Goal: Information Seeking & Learning: Check status

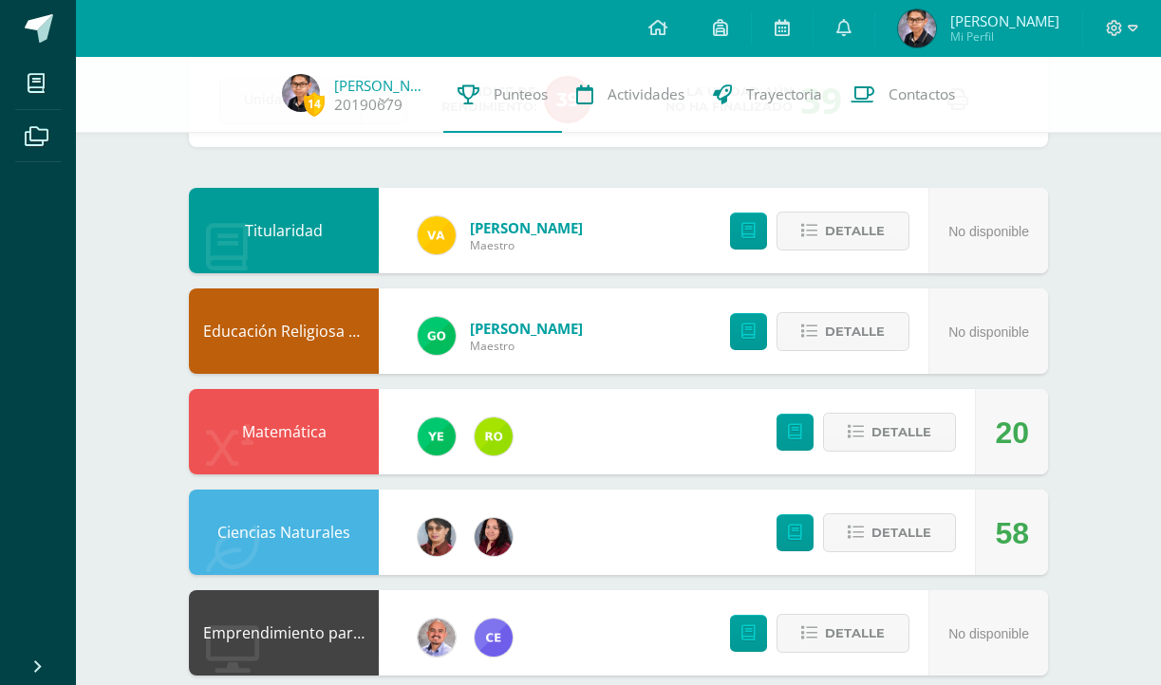
scroll to position [131, 0]
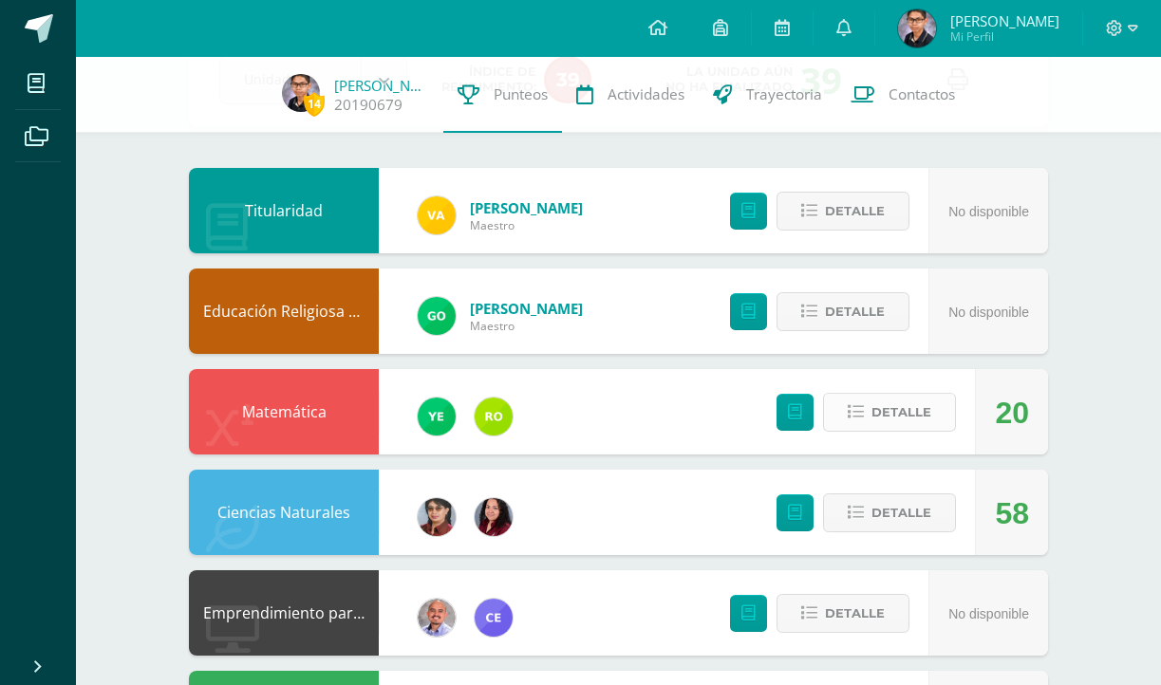
click at [884, 402] on span "Detalle" at bounding box center [901, 412] width 60 height 35
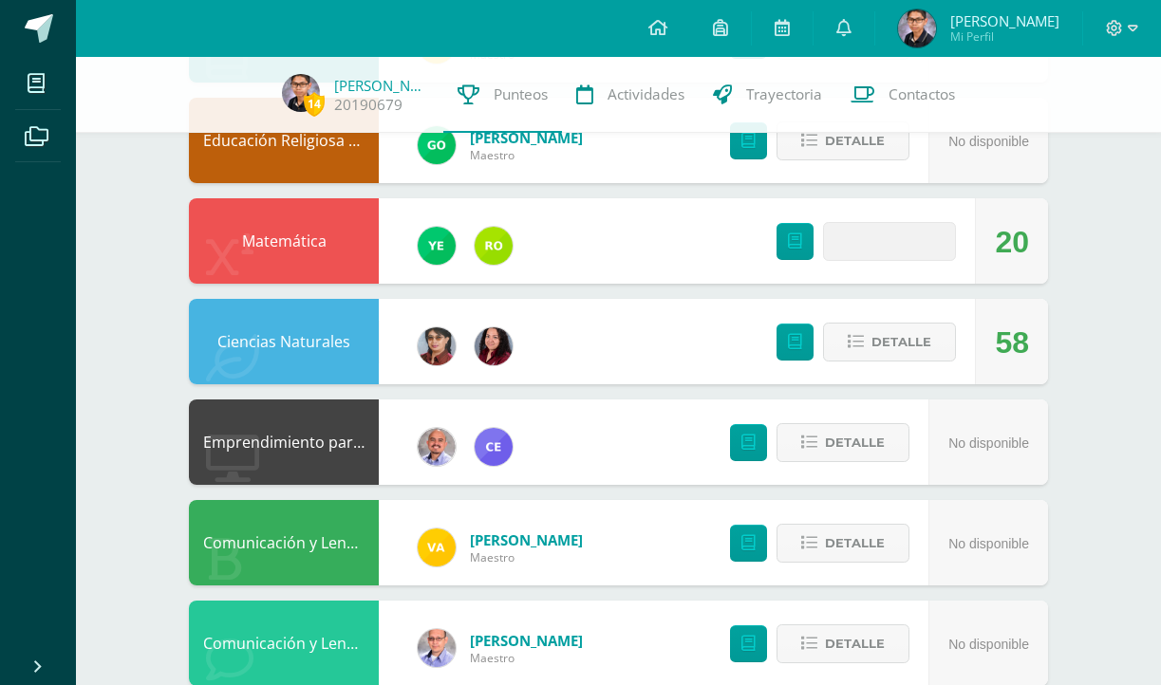
scroll to position [306, 0]
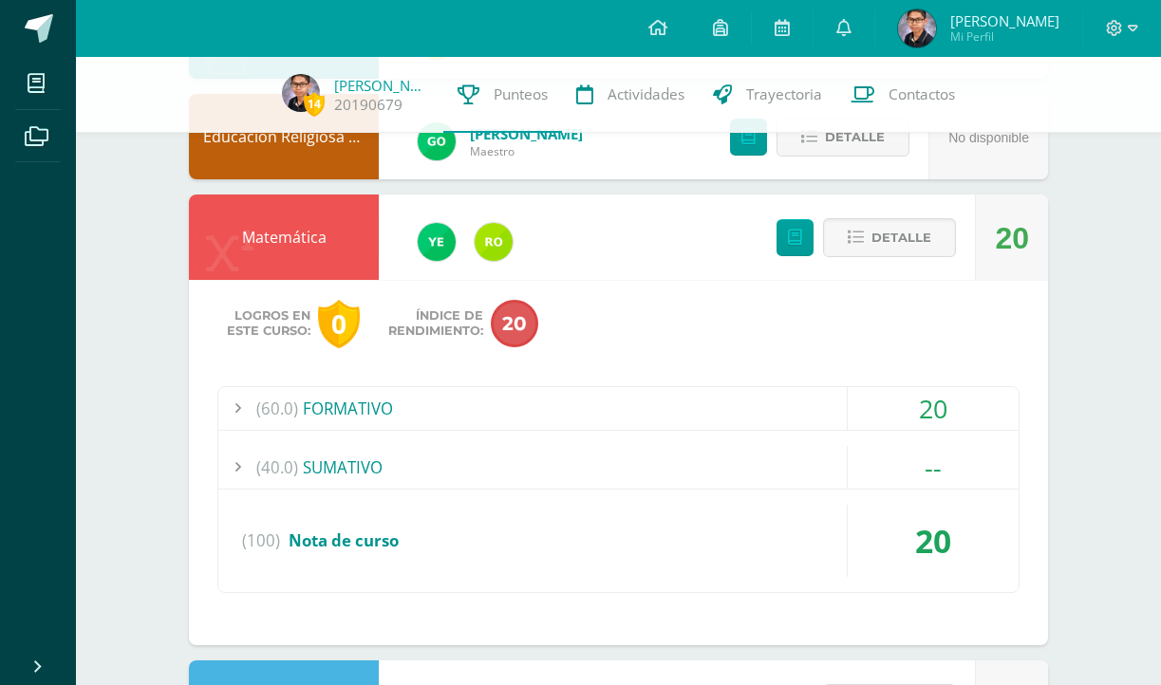
click at [795, 411] on div "(60.0) FORMATIVO" at bounding box center [618, 408] width 800 height 43
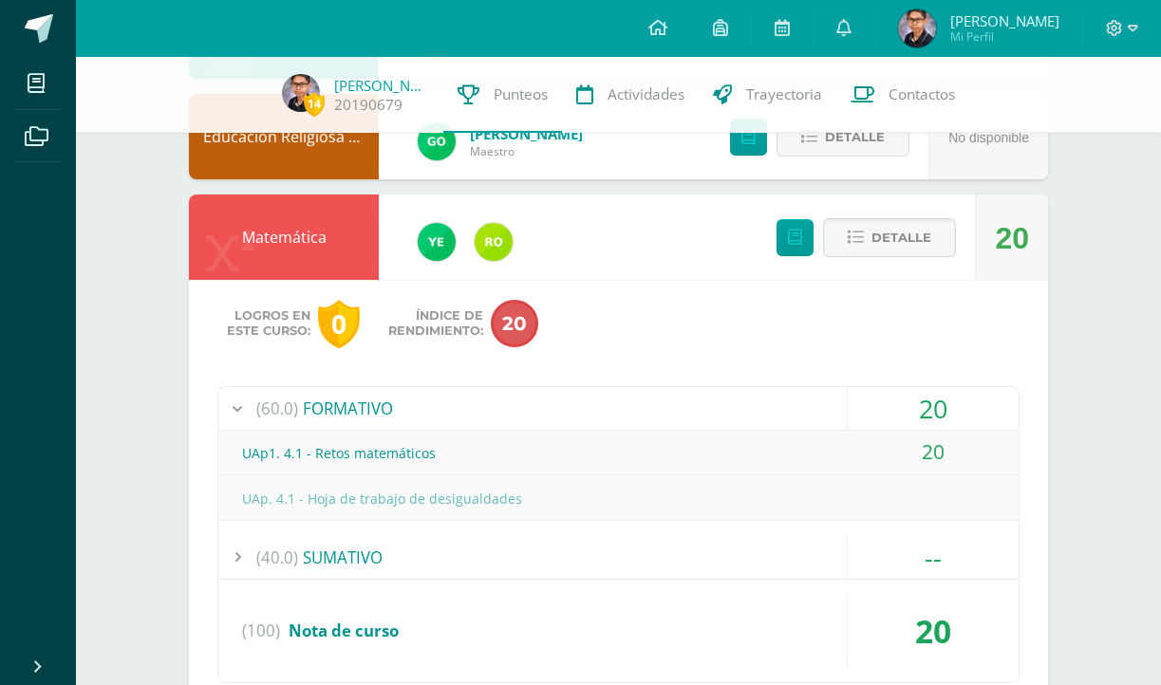
scroll to position [466, 0]
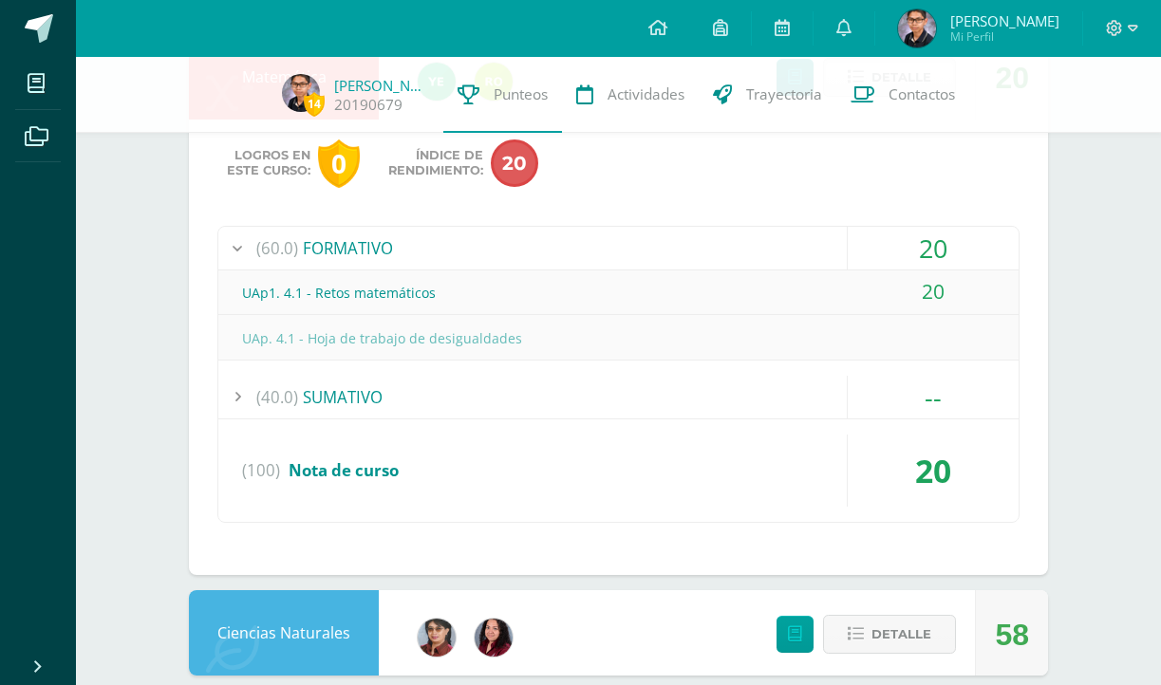
click at [787, 256] on div "(60.0) FORMATIVO" at bounding box center [618, 248] width 800 height 43
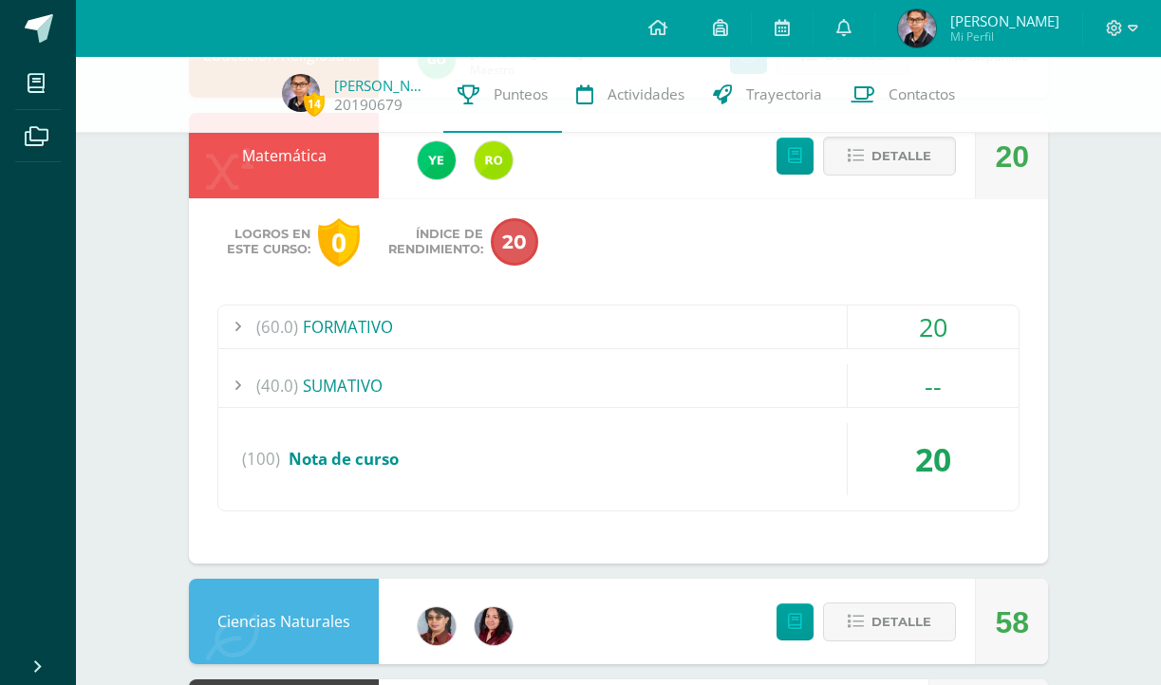
scroll to position [333, 0]
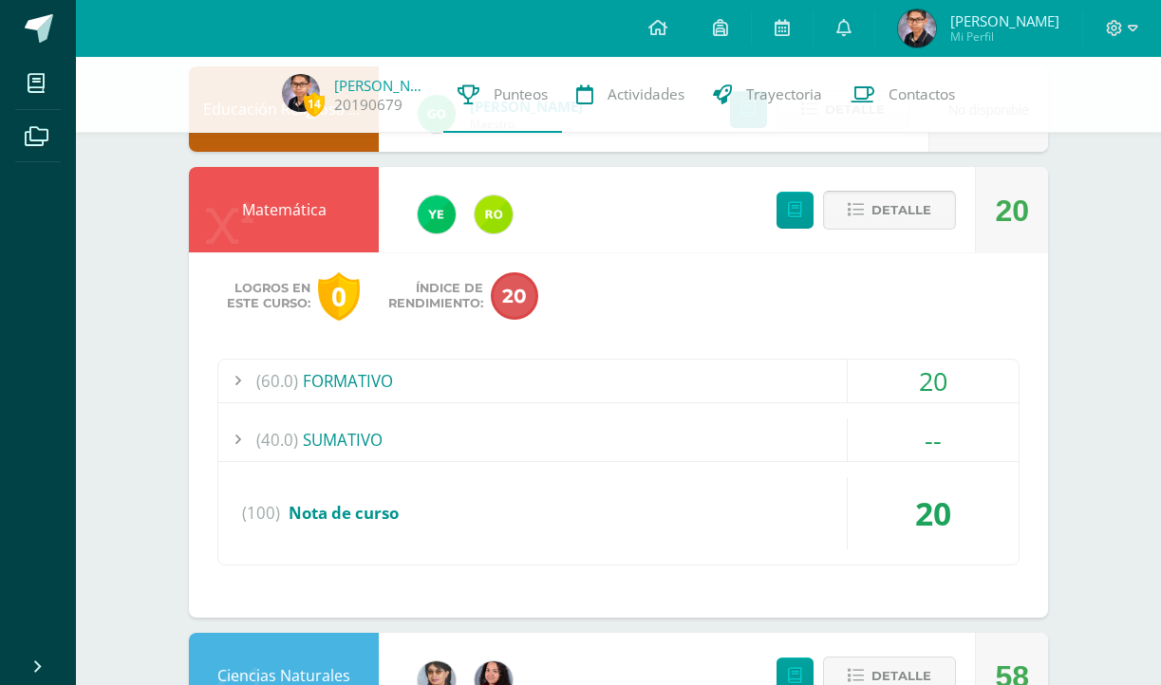
click at [867, 216] on button "Detalle" at bounding box center [889, 210] width 133 height 39
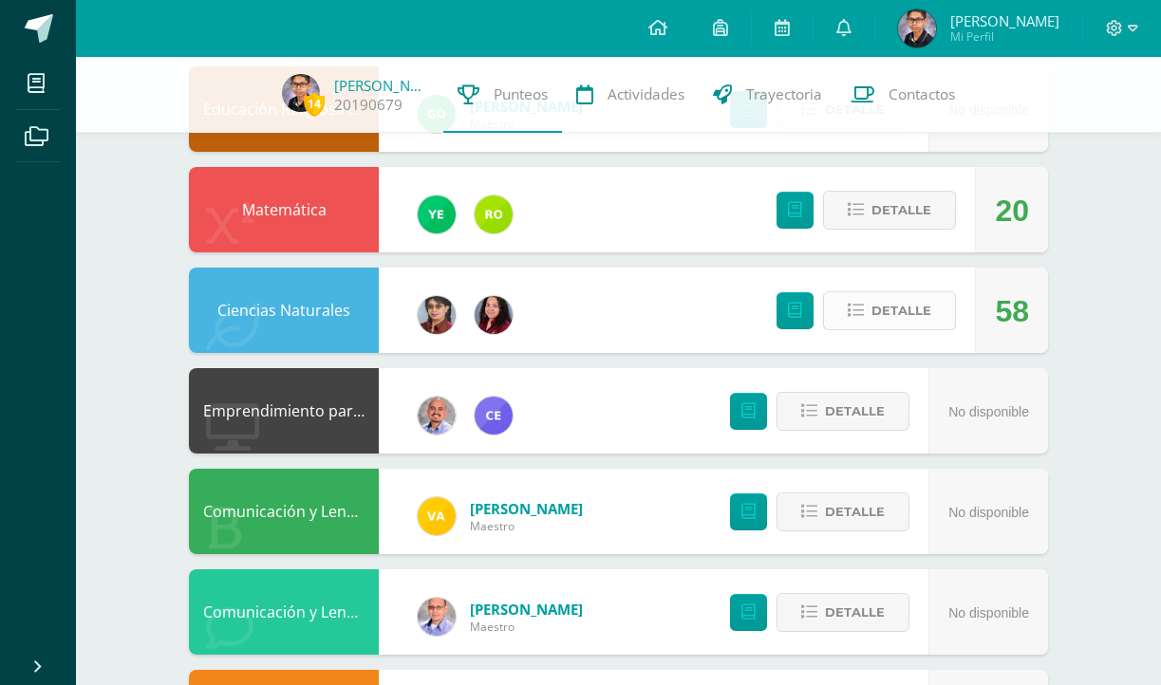
click at [886, 302] on span "Detalle" at bounding box center [901, 310] width 60 height 35
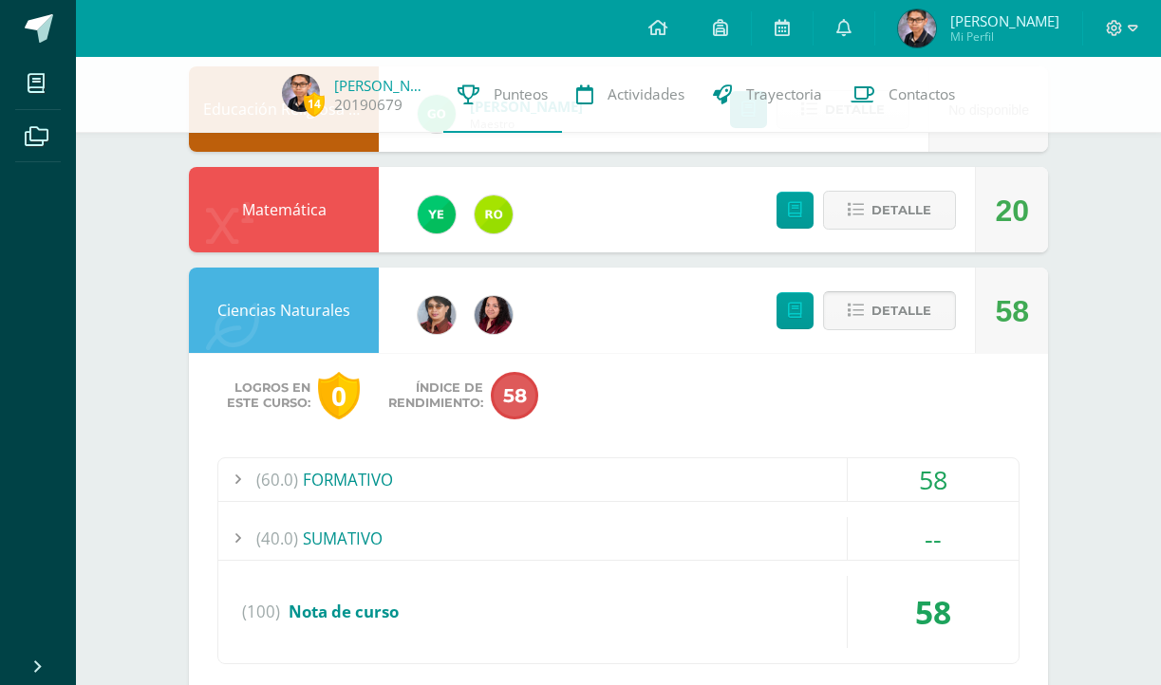
scroll to position [608, 0]
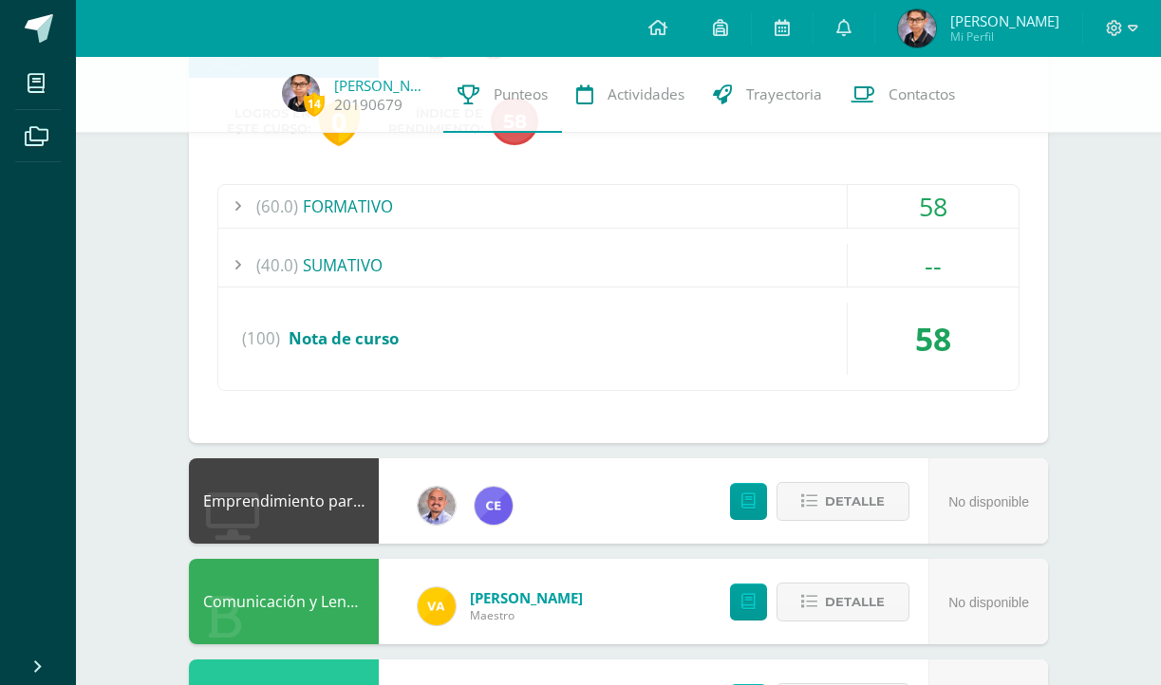
click at [794, 211] on div "(60.0) FORMATIVO" at bounding box center [618, 206] width 800 height 43
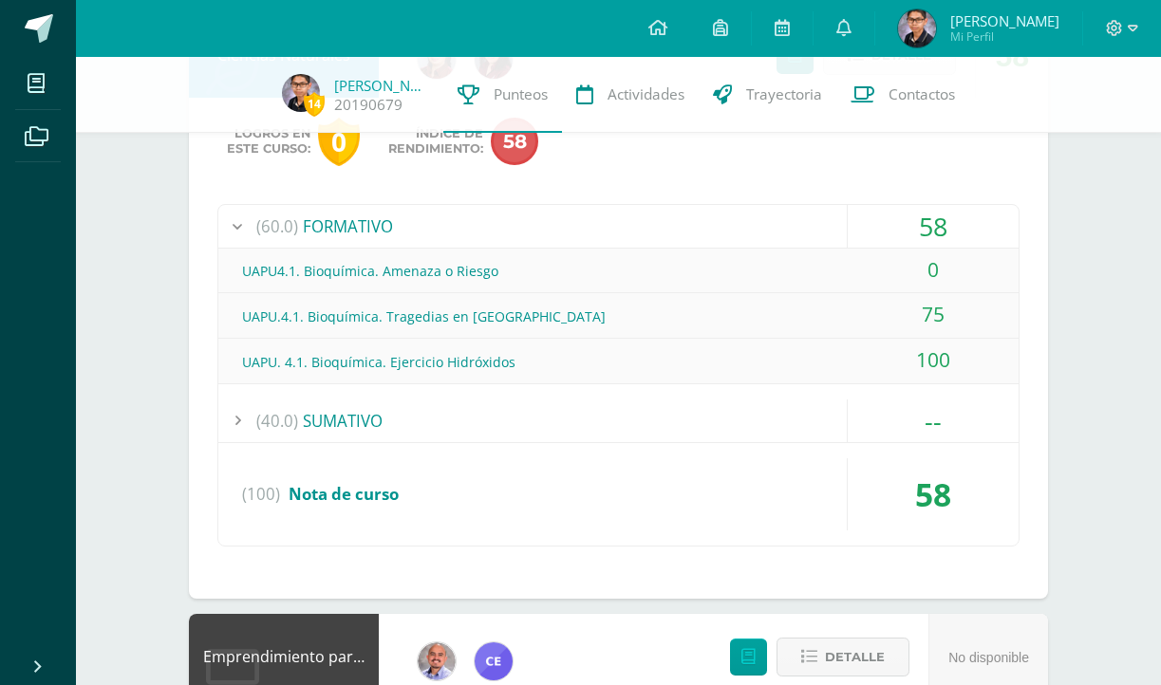
scroll to position [586, 0]
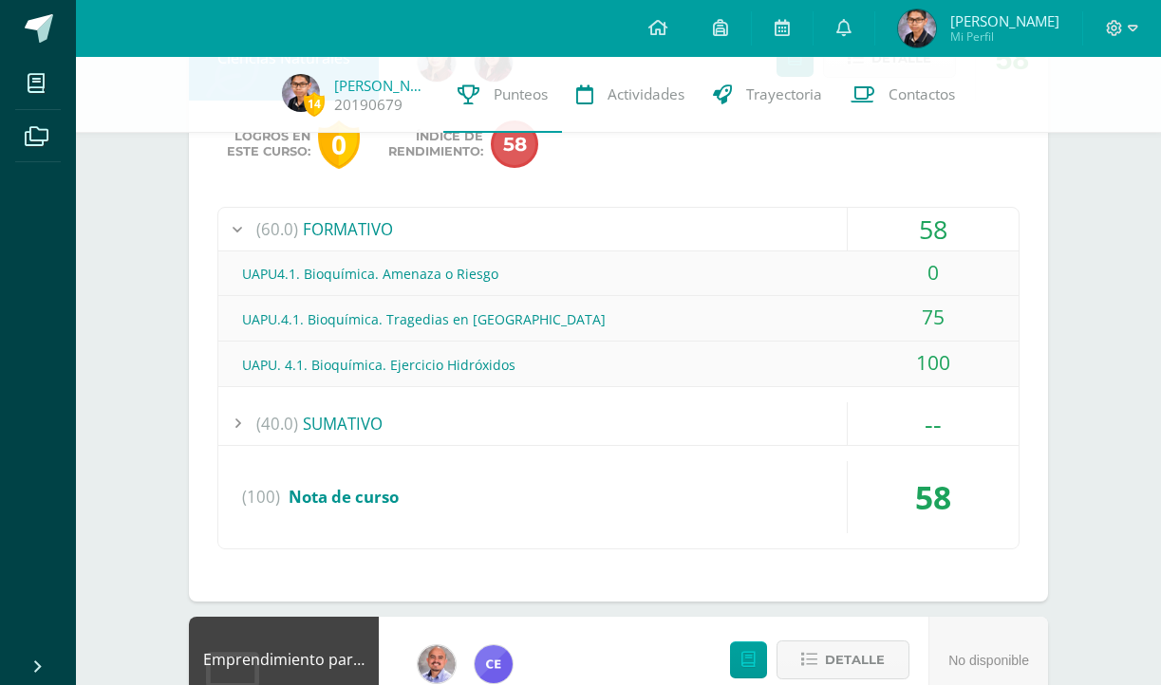
click at [793, 235] on div "(60.0) FORMATIVO" at bounding box center [618, 229] width 800 height 43
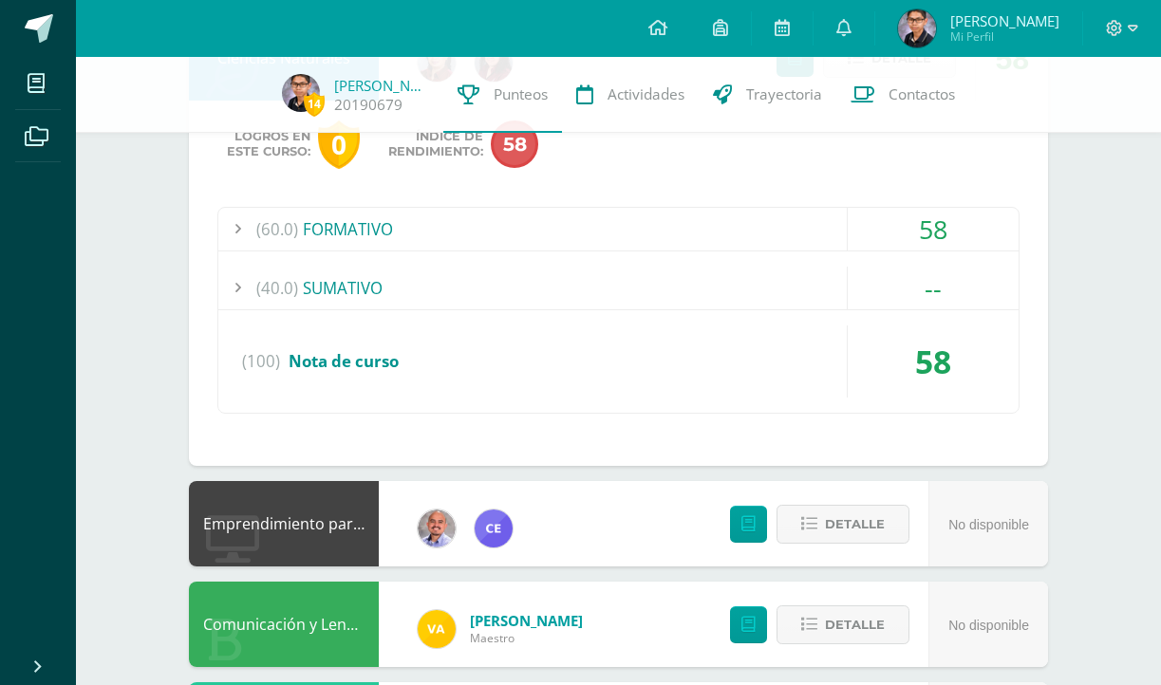
click at [793, 235] on div "(60.0) FORMATIVO" at bounding box center [618, 229] width 800 height 43
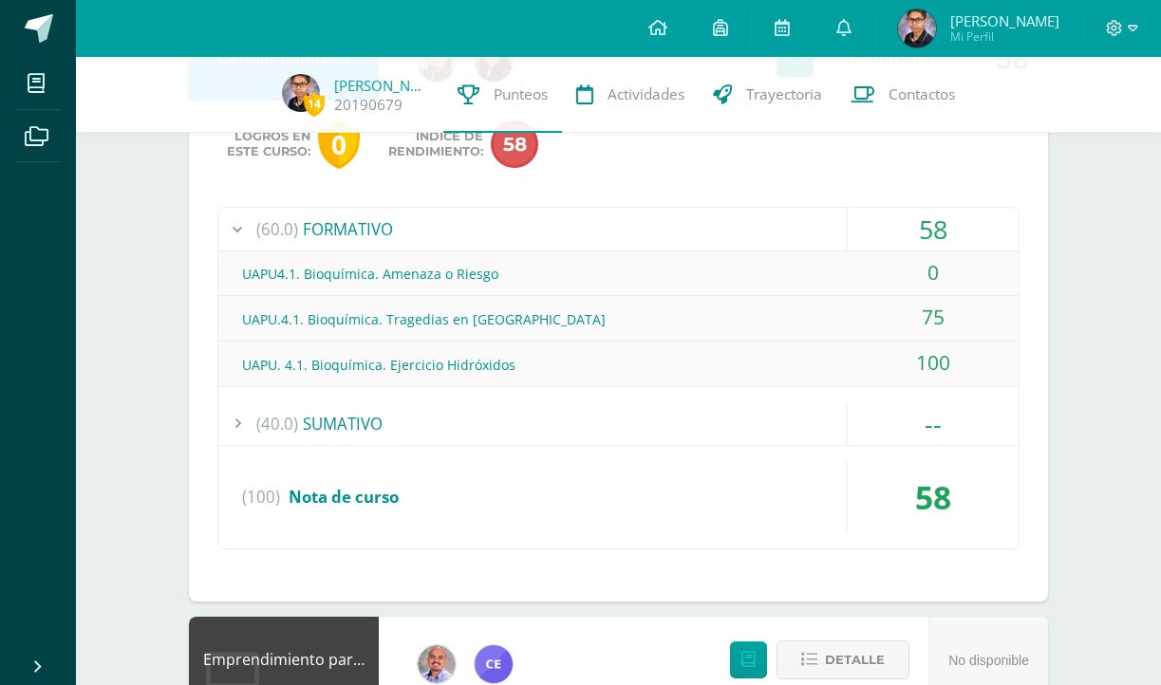
click at [793, 235] on div "(60.0) FORMATIVO" at bounding box center [618, 229] width 800 height 43
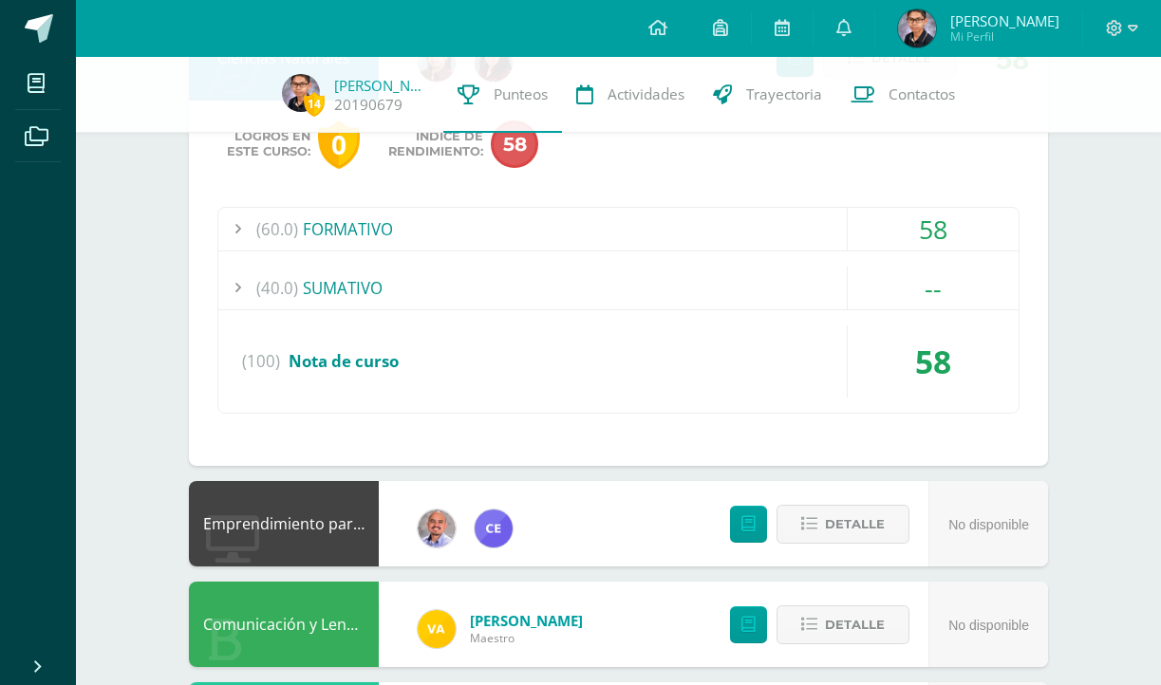
scroll to position [445, 0]
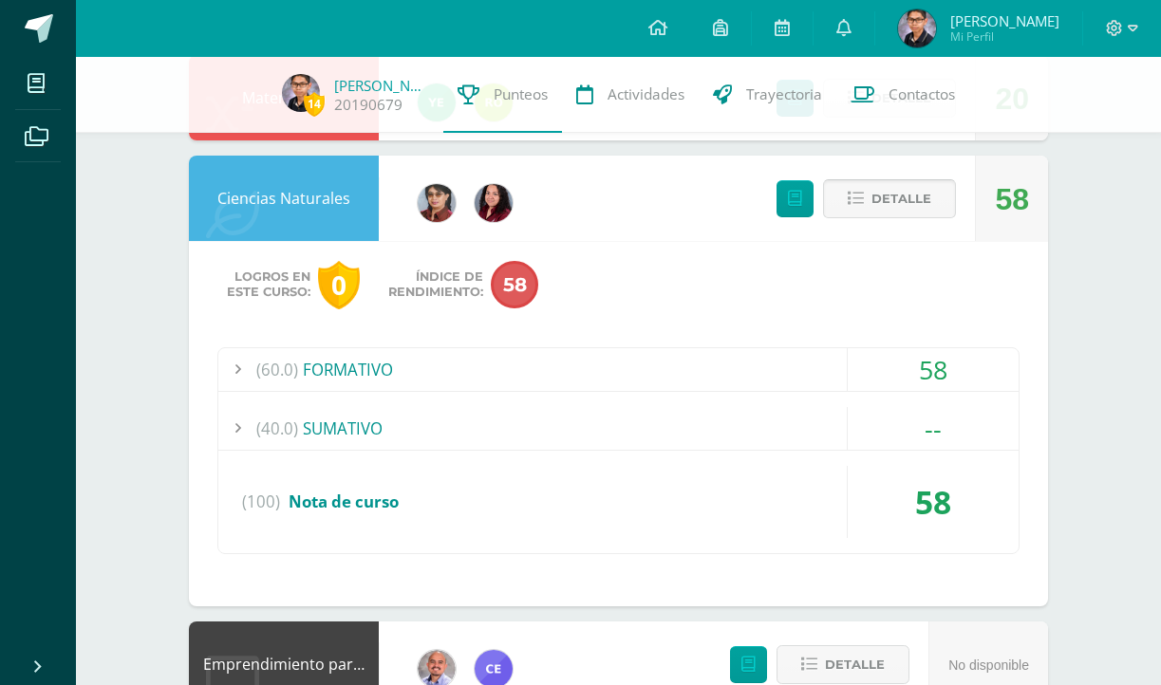
click at [883, 196] on span "Detalle" at bounding box center [901, 198] width 60 height 35
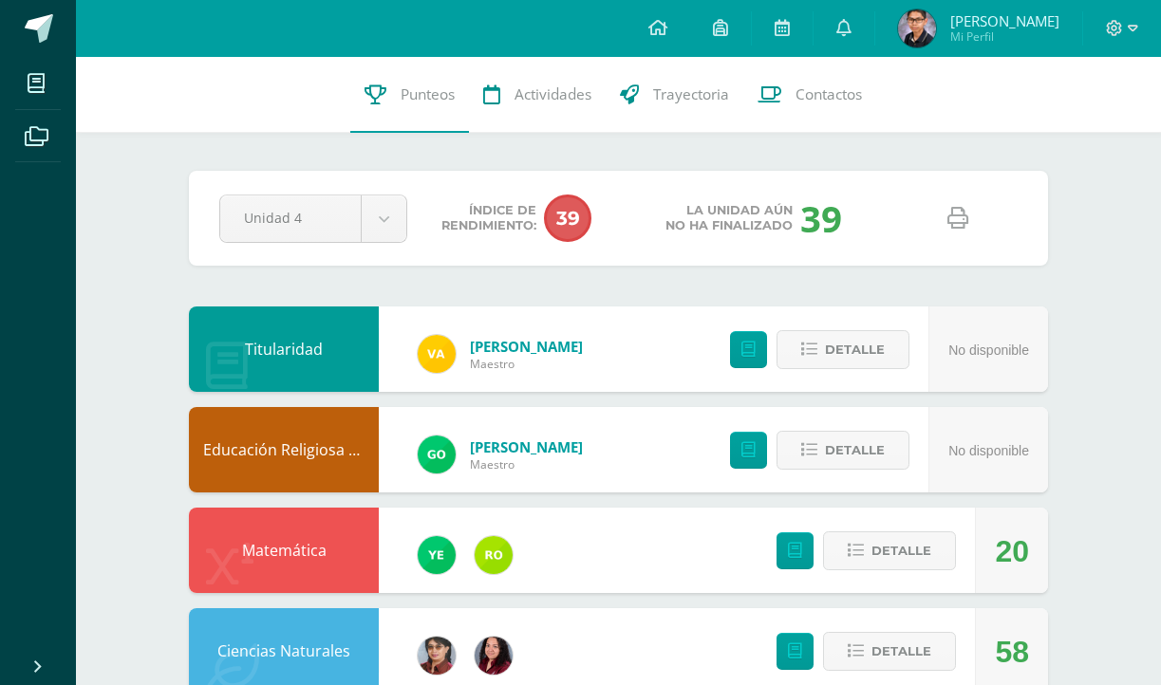
scroll to position [0, 0]
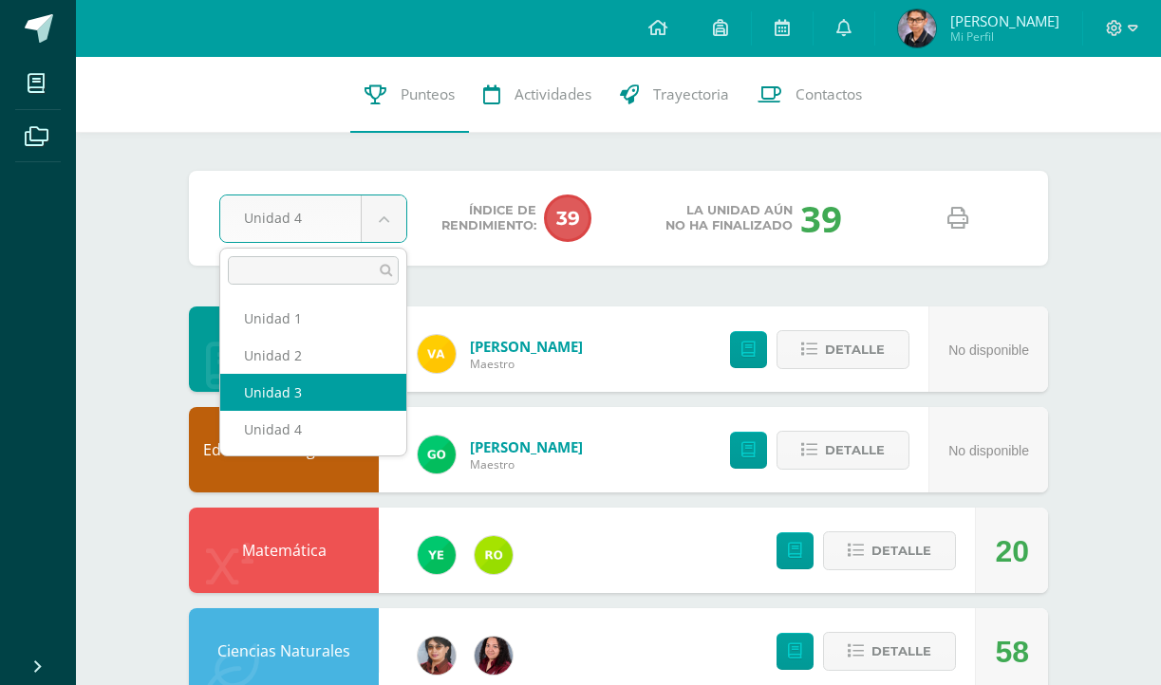
select select "Unidad 3"
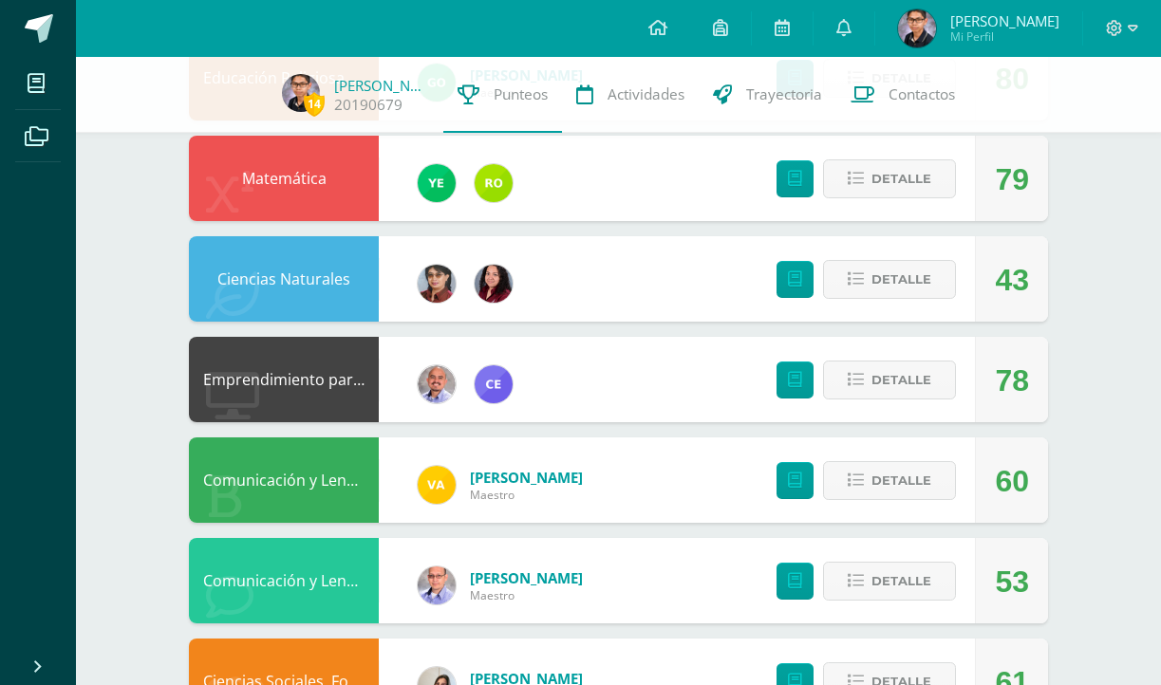
scroll to position [373, 0]
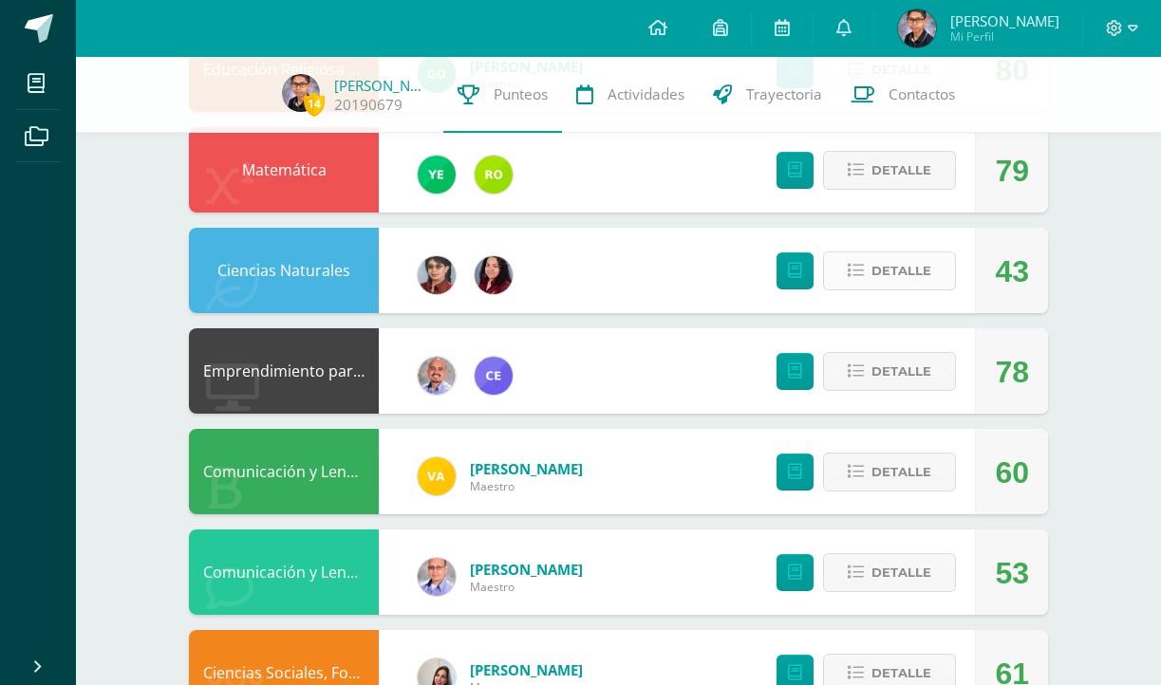
click at [926, 282] on span "Detalle" at bounding box center [901, 270] width 60 height 35
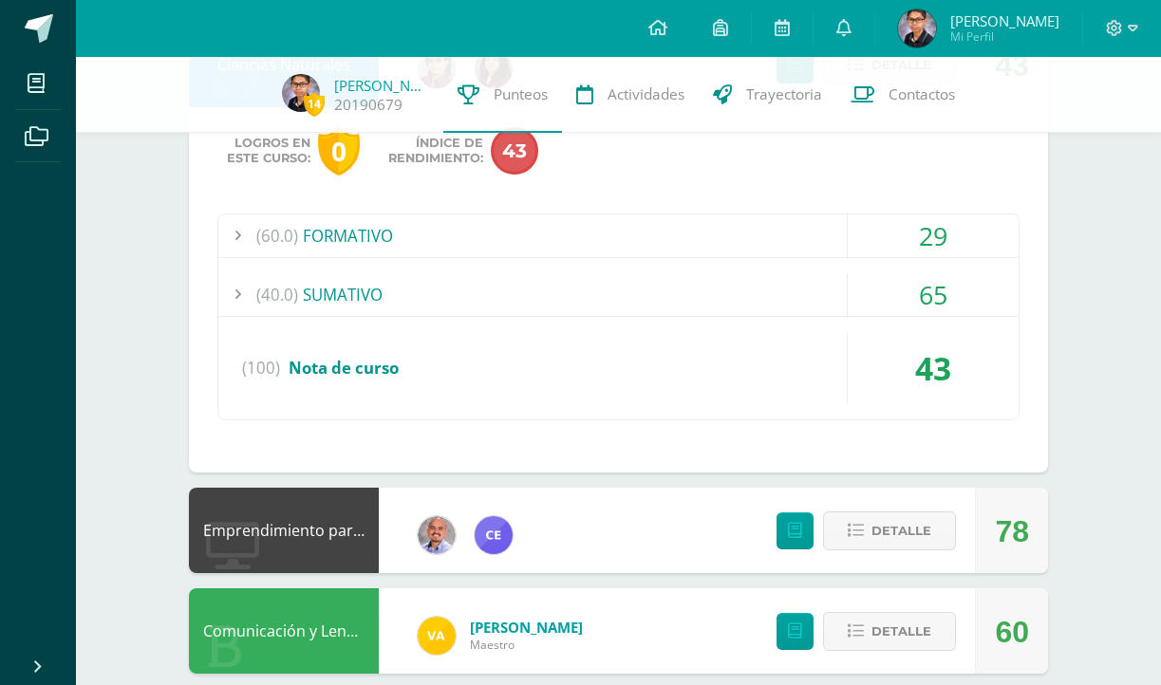
scroll to position [616, 0]
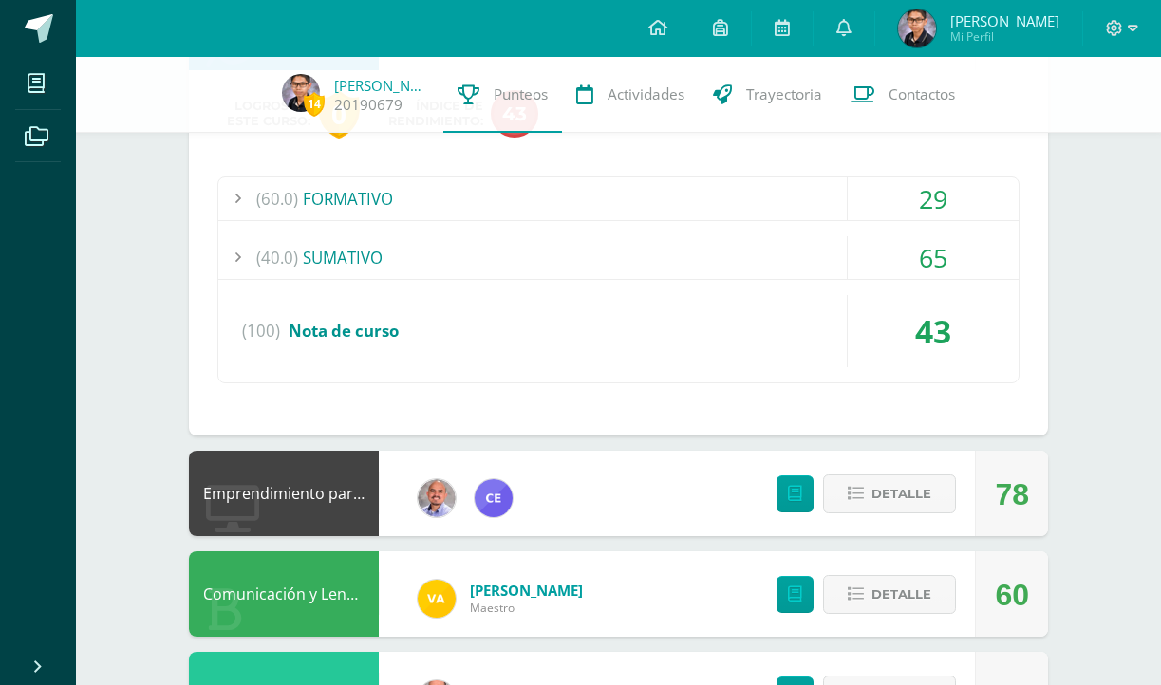
click at [781, 196] on div "(60.0) FORMATIVO" at bounding box center [618, 198] width 800 height 43
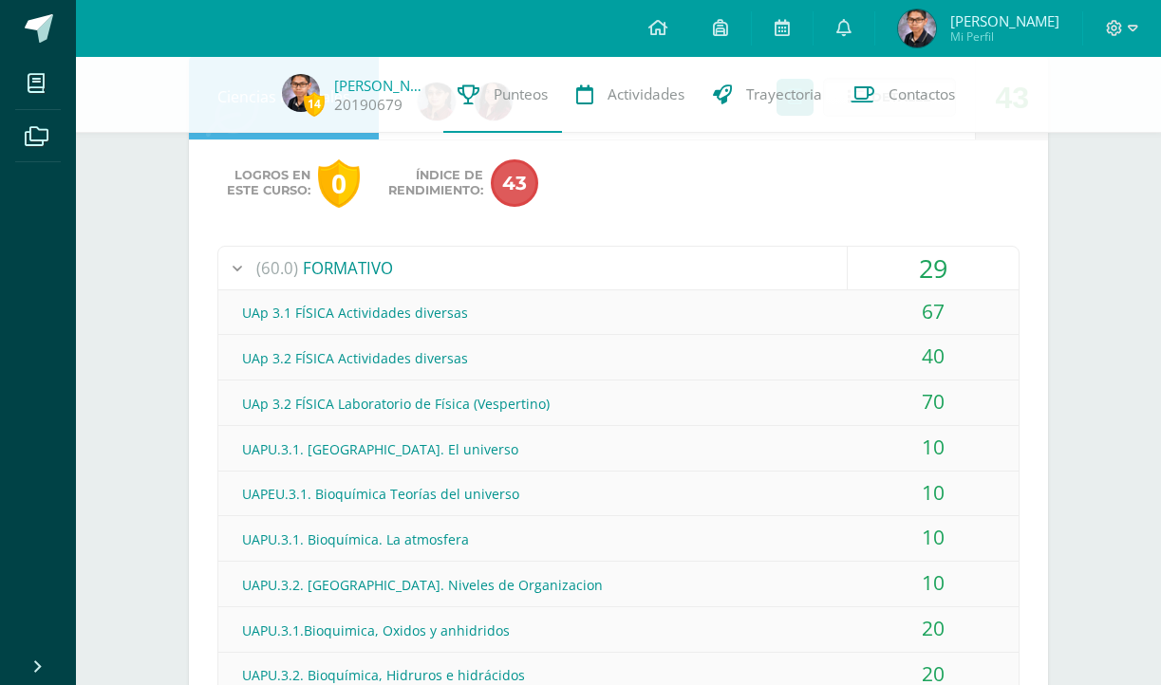
scroll to position [543, 0]
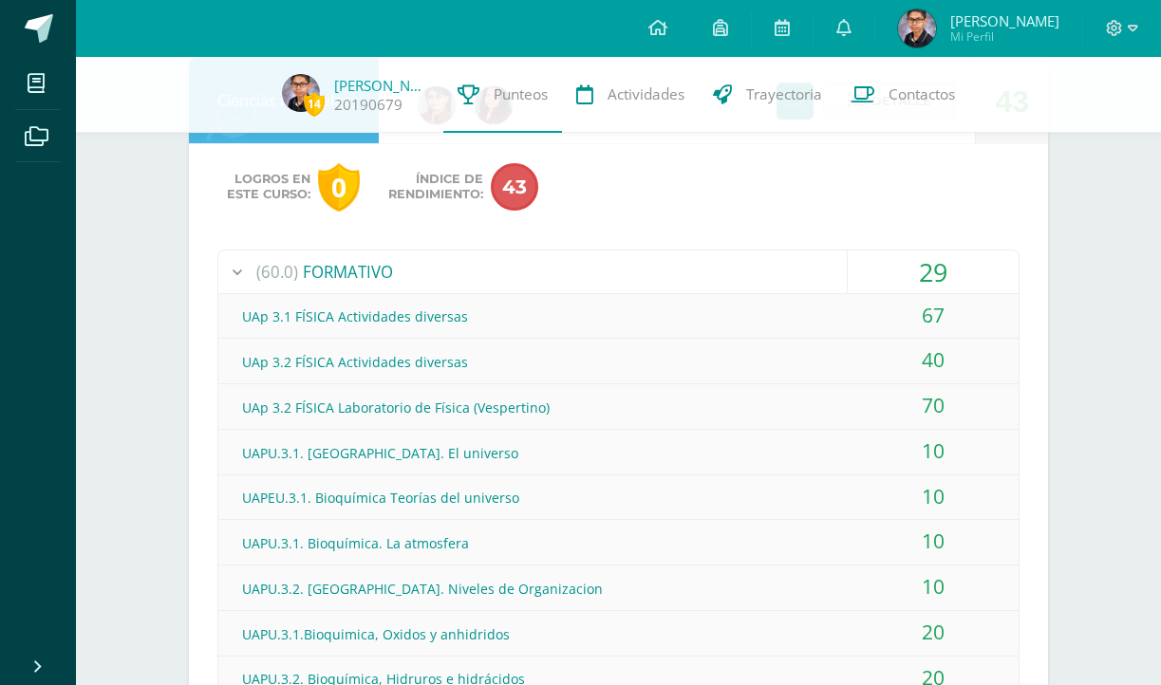
click at [818, 270] on div "(60.0) FORMATIVO" at bounding box center [618, 272] width 800 height 43
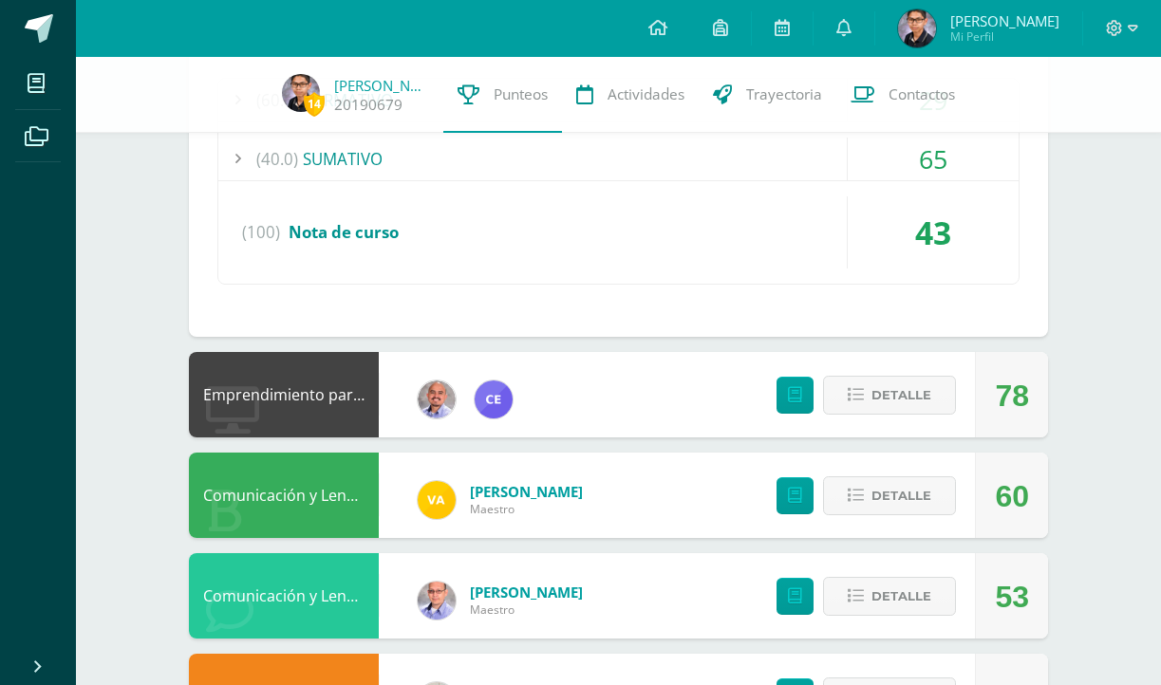
scroll to position [722, 0]
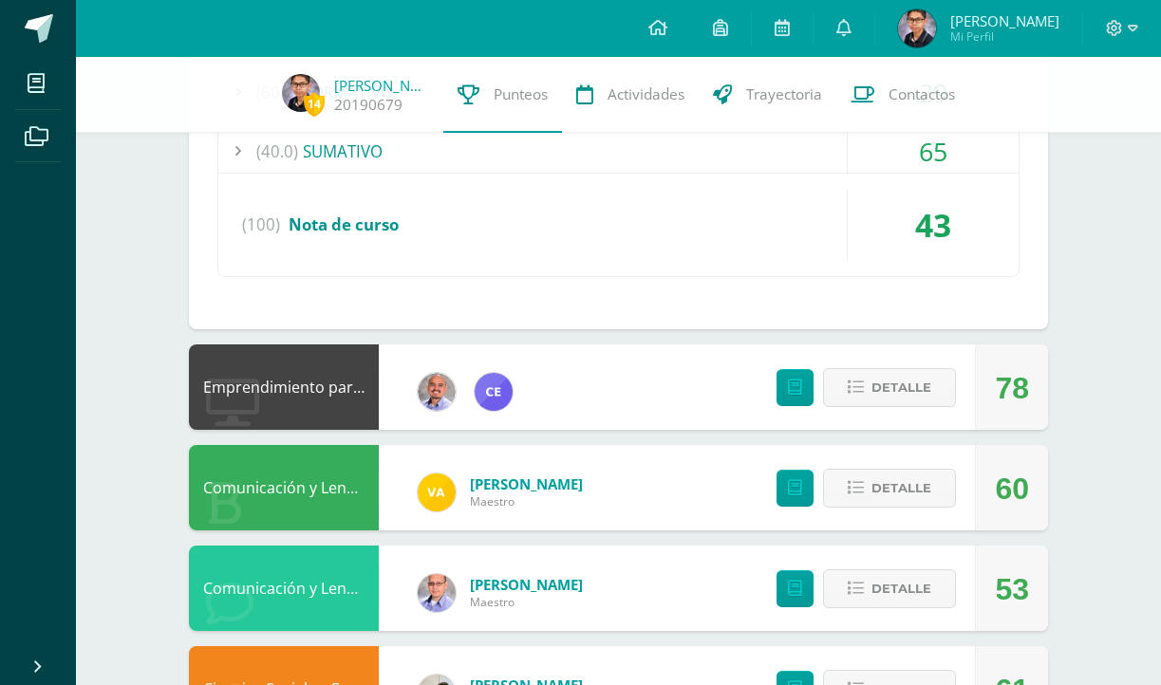
click at [810, 151] on div "(40.0) SUMATIVO" at bounding box center [618, 151] width 800 height 43
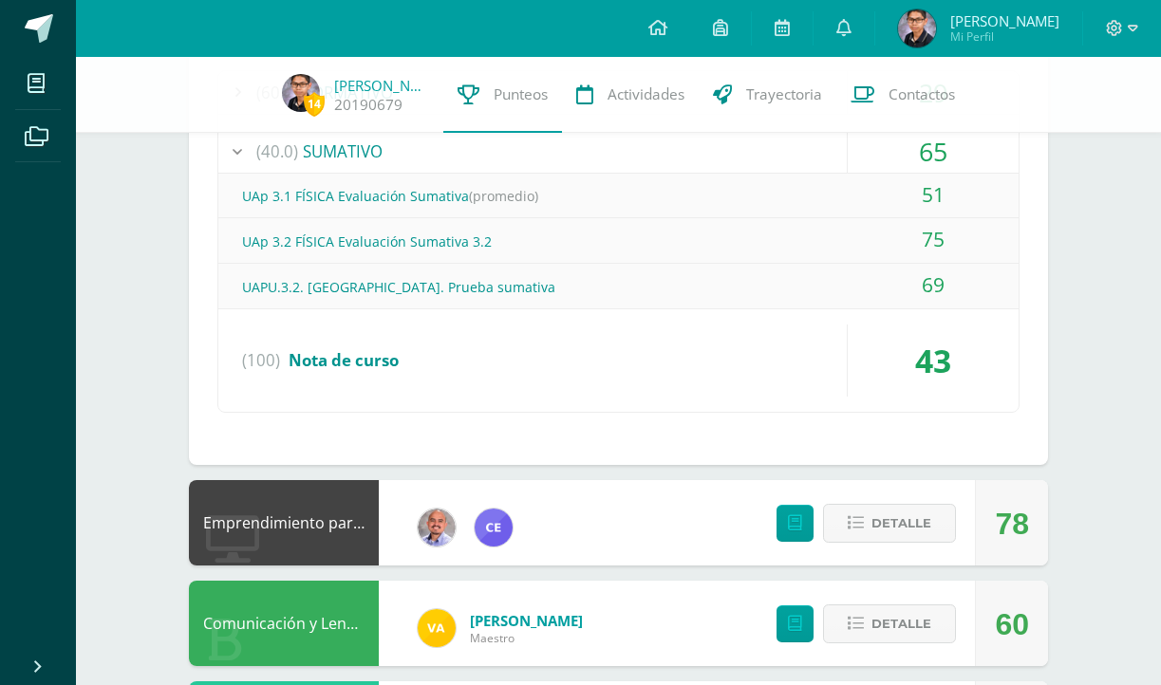
click at [810, 151] on div "(40.0) SUMATIVO" at bounding box center [618, 151] width 800 height 43
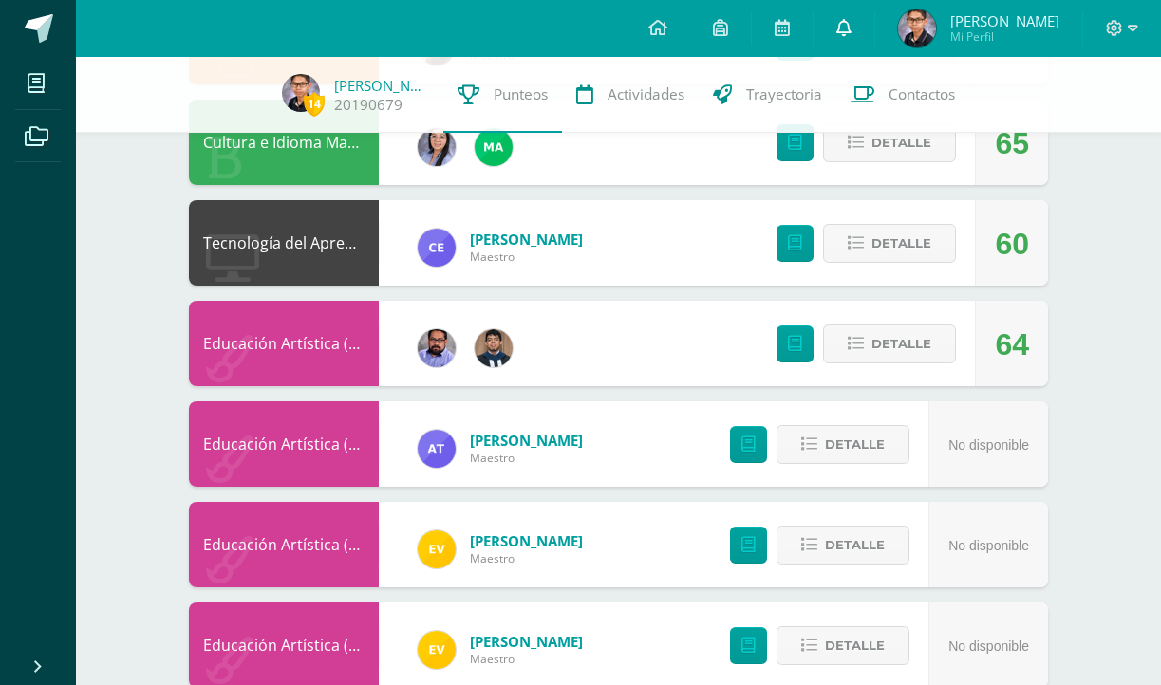
scroll to position [1358, 0]
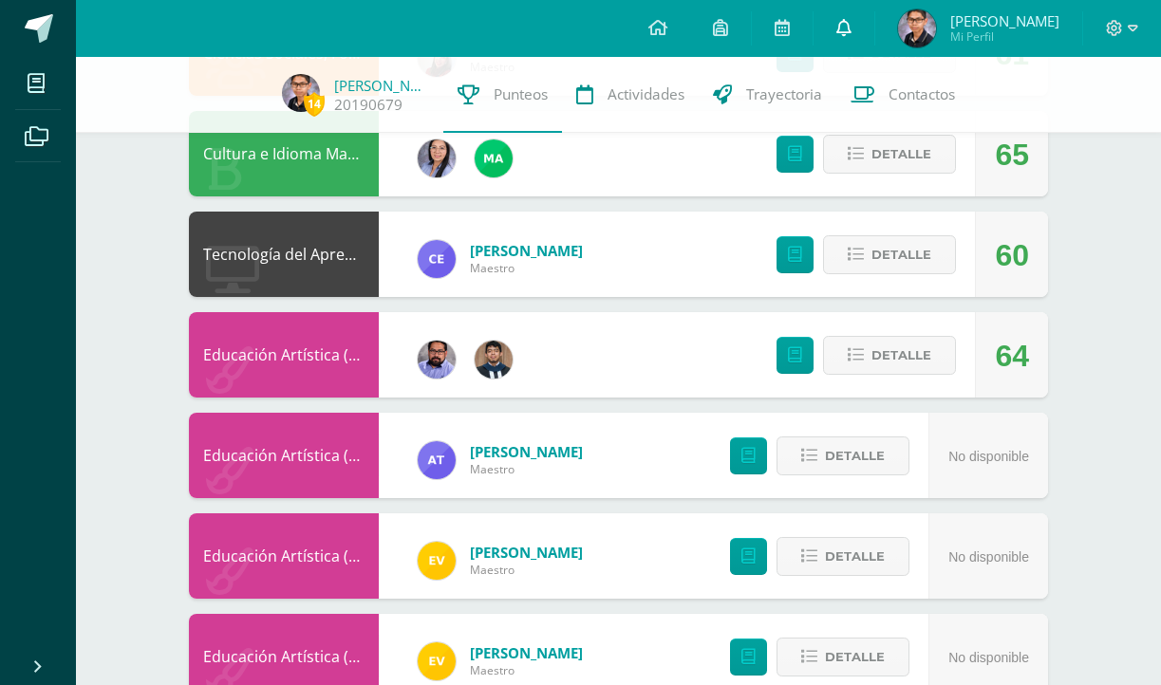
click at [851, 28] on icon at bounding box center [843, 27] width 15 height 17
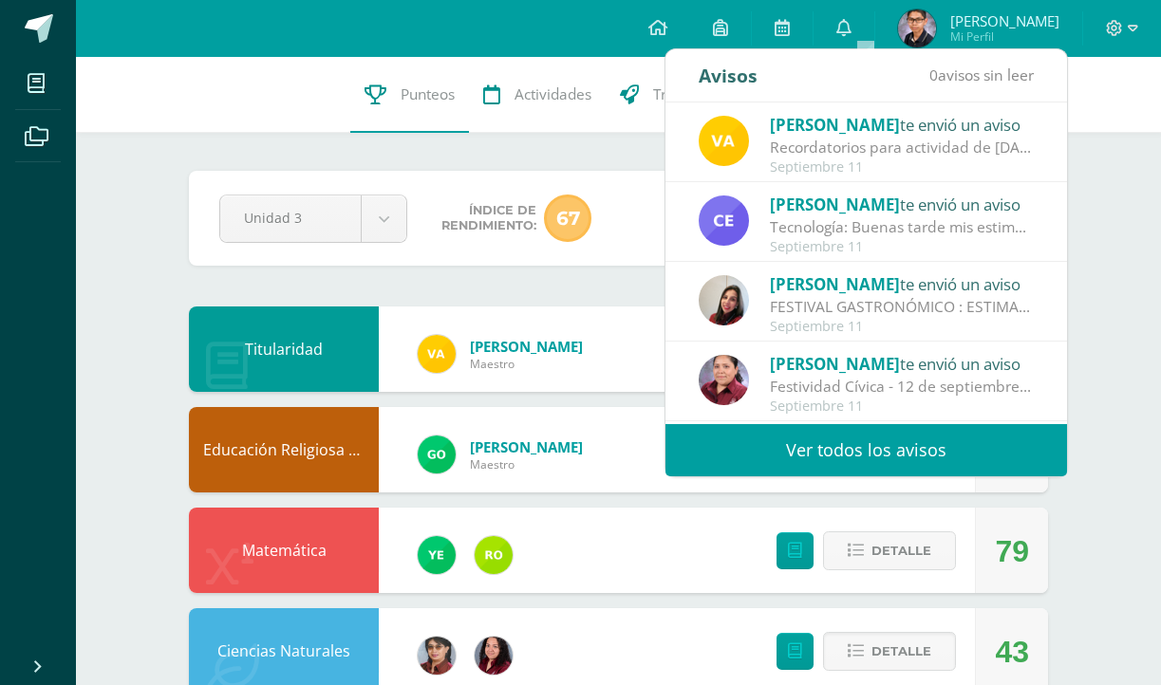
scroll to position [-2, 0]
